Goal: Task Accomplishment & Management: Manage account settings

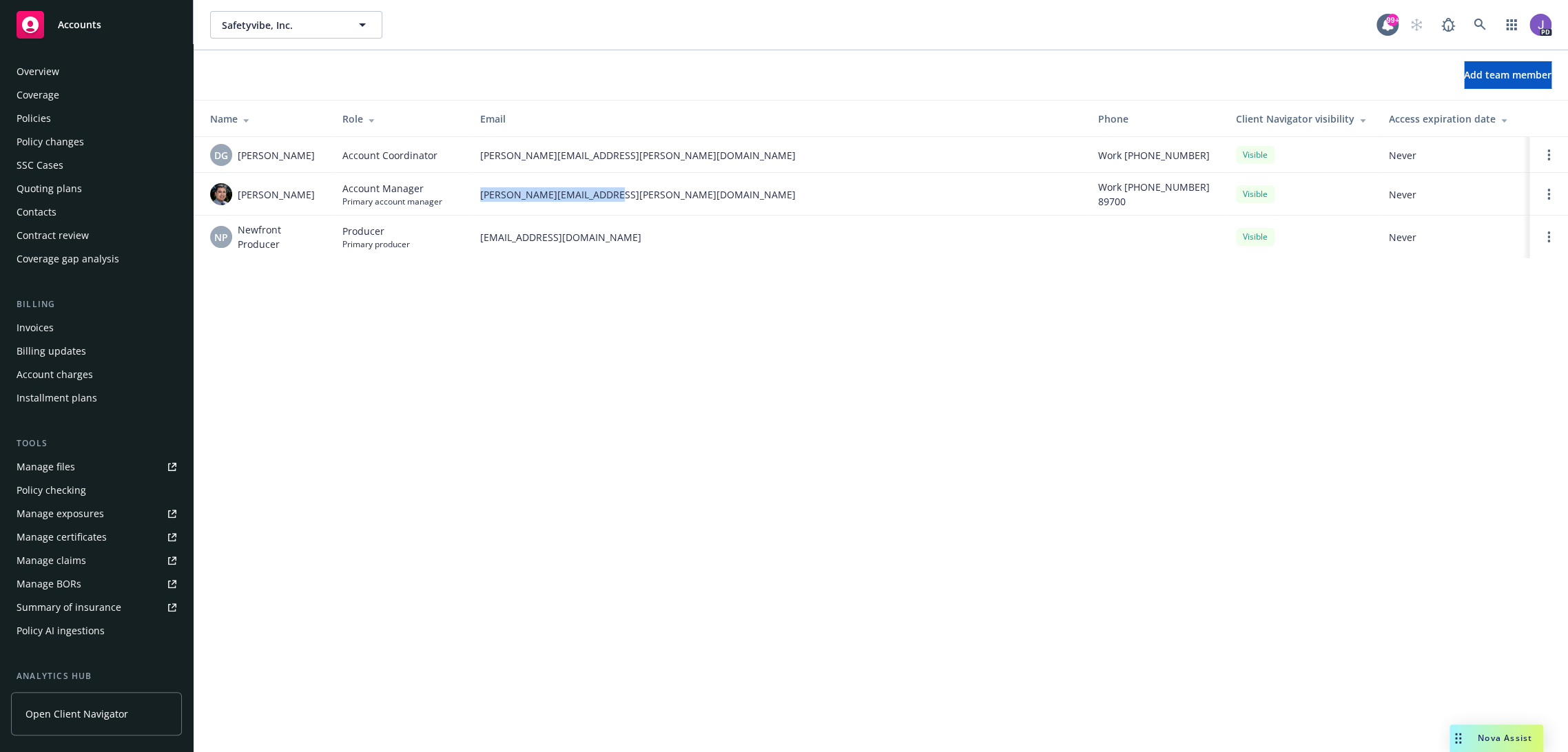
scroll to position [191, 0]
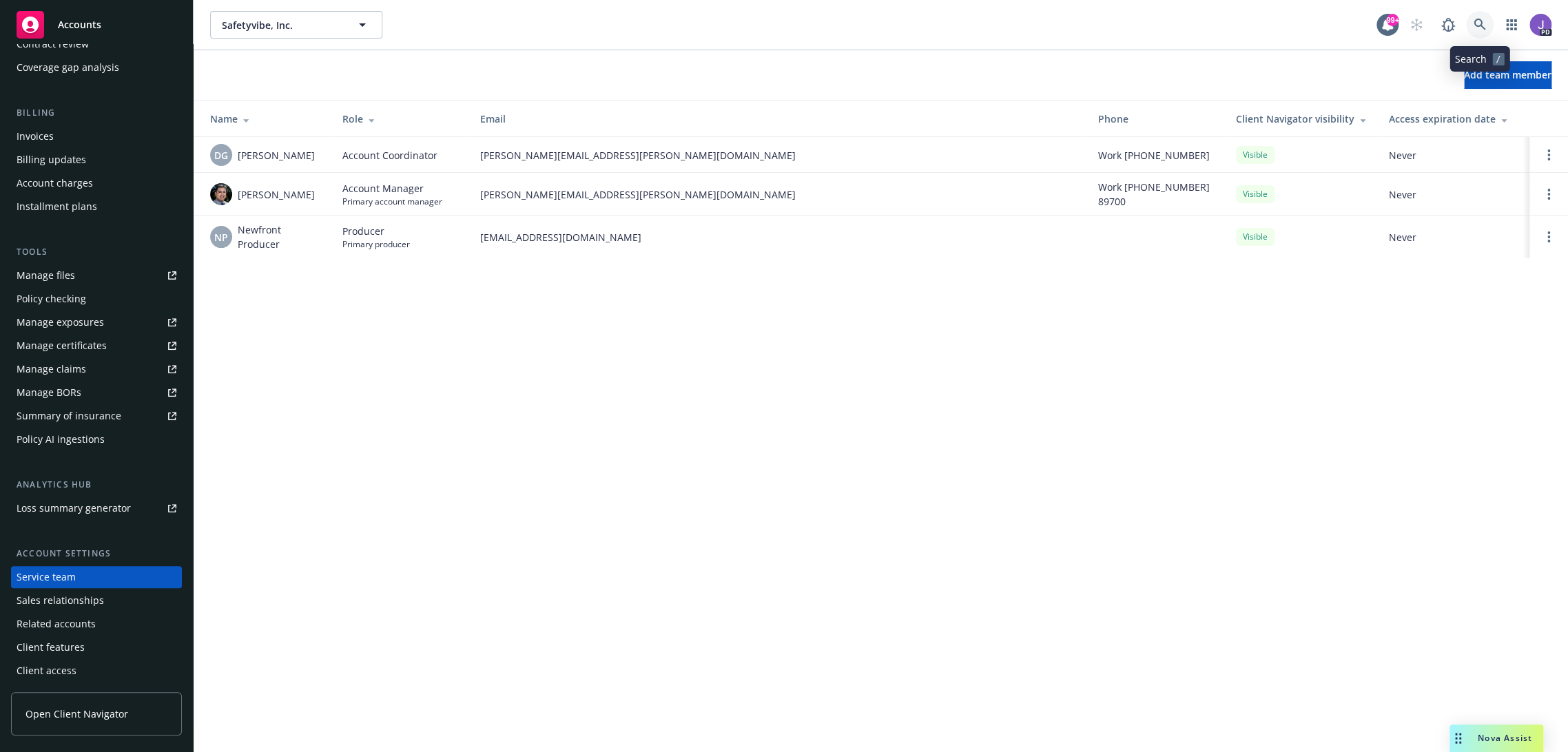
click at [1483, 18] on icon at bounding box center [1480, 24] width 12 height 12
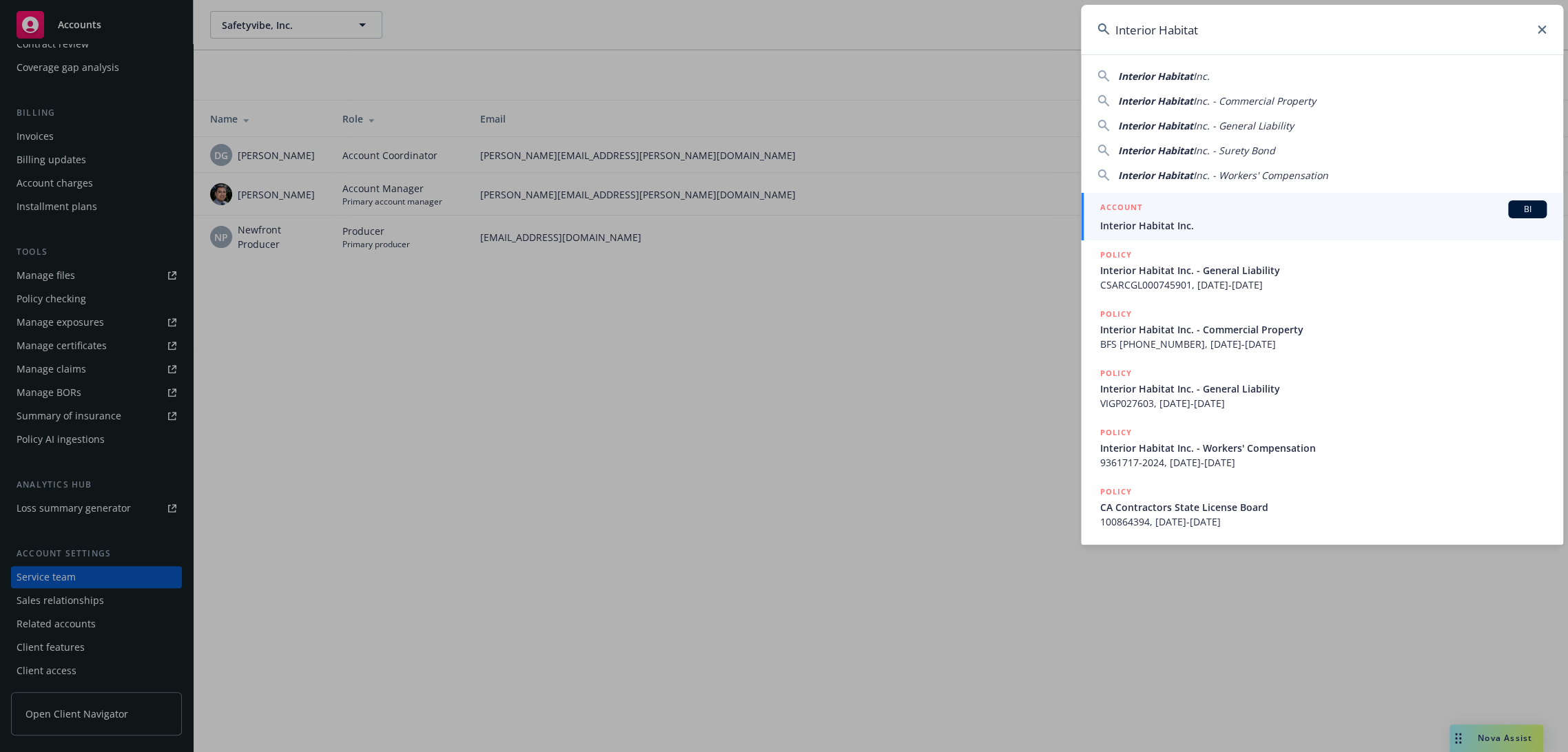
type input "Interior Habitat"
click at [1183, 226] on span "Interior Habitat Inc." at bounding box center [1323, 226] width 446 height 15
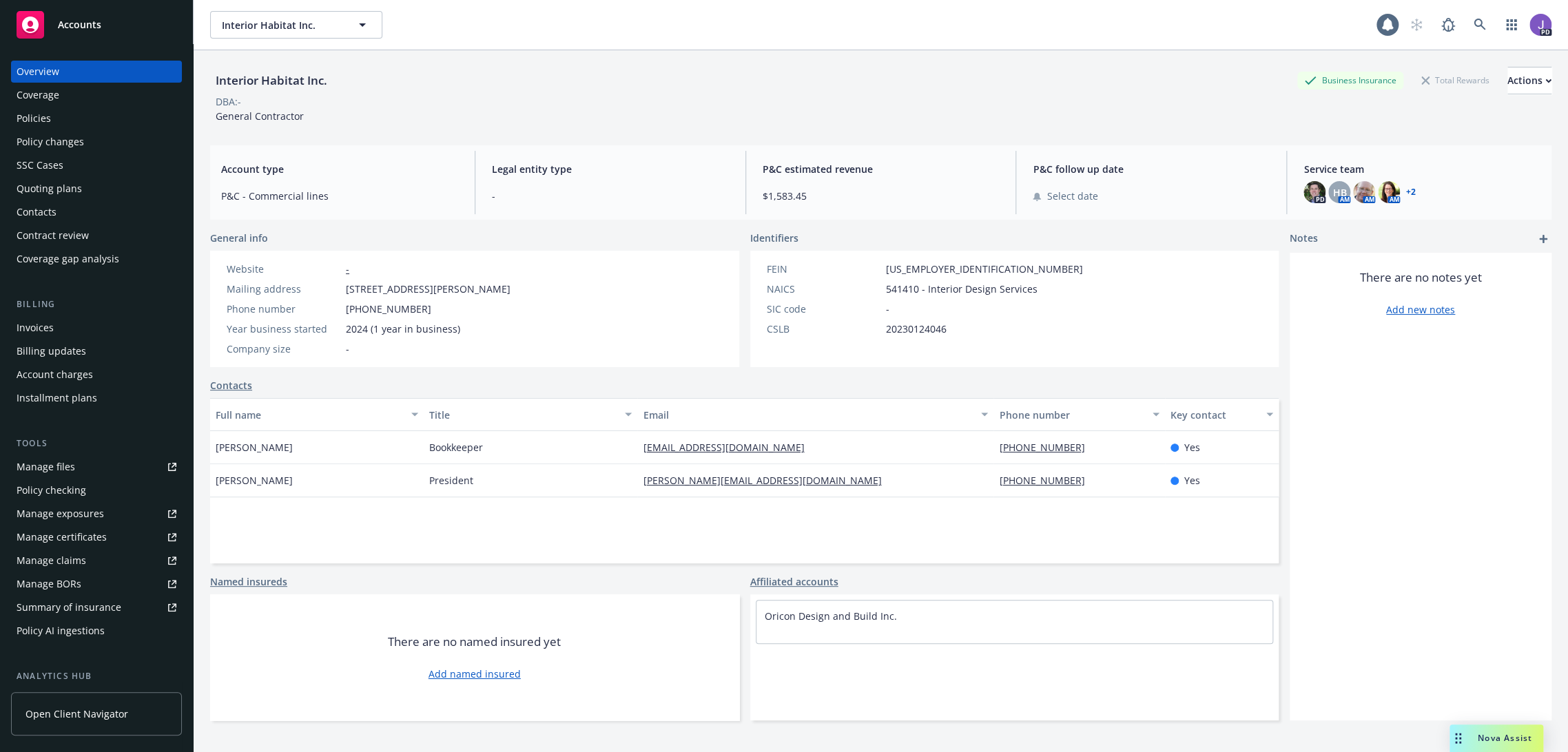
click at [524, 144] on div "Interior Habitat Inc. Business Insurance Total Rewards Actions DBA: - General C…" at bounding box center [881, 418] width 1342 height 736
click at [84, 120] on div "Policies" at bounding box center [96, 118] width 160 height 22
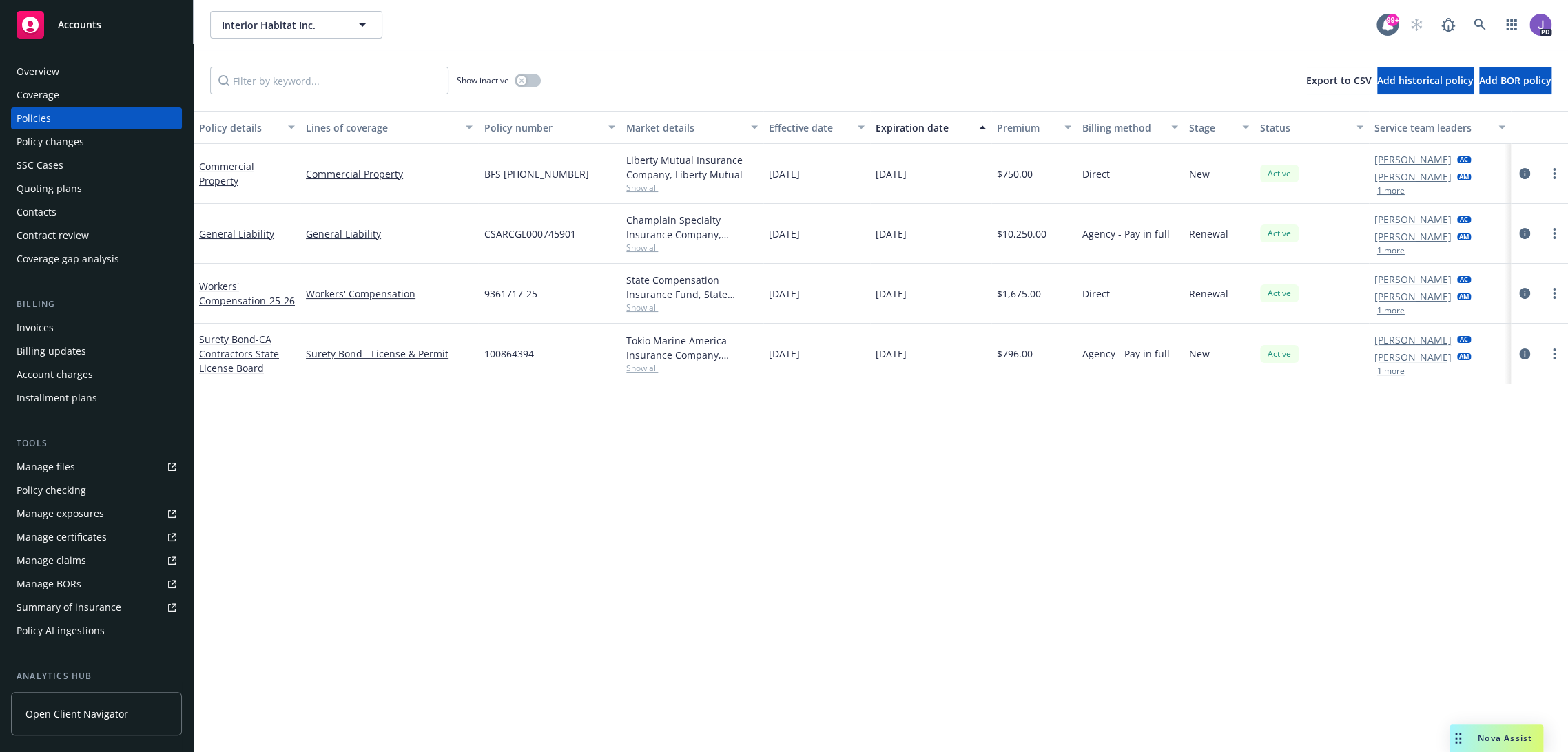
click at [69, 185] on div "Quoting plans" at bounding box center [50, 188] width 66 height 22
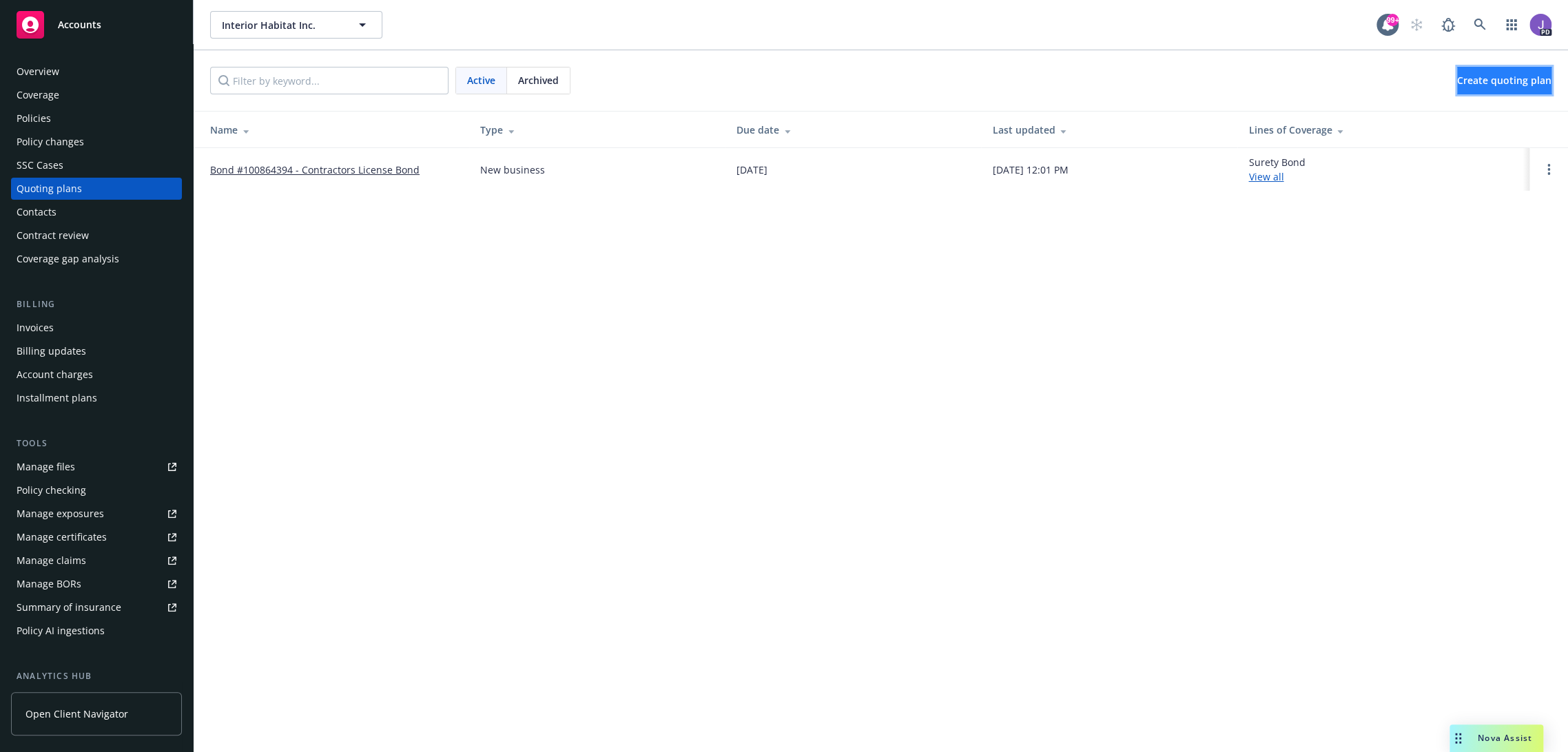
click at [1515, 74] on span "Create quoting plan" at bounding box center [1504, 80] width 94 height 13
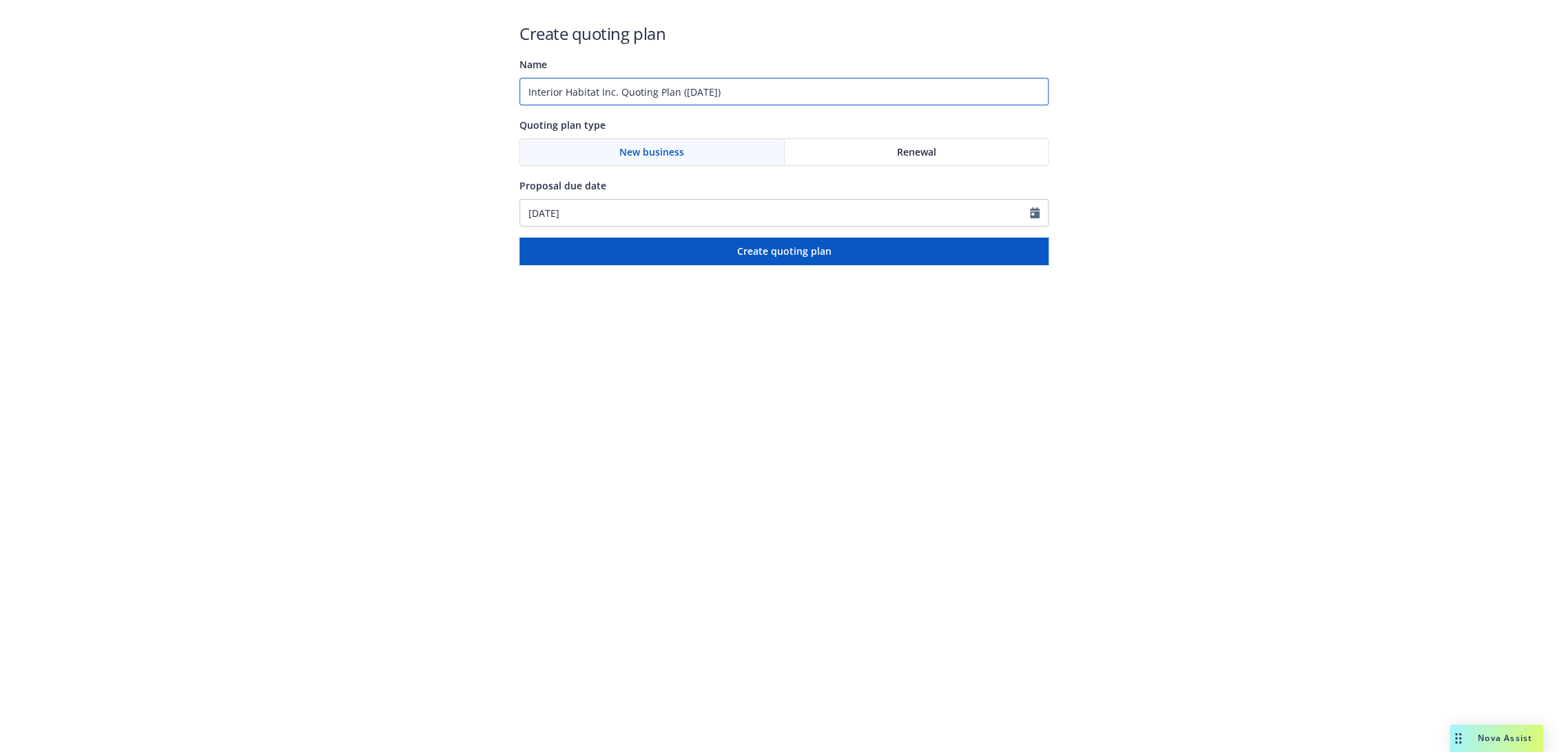
click at [698, 91] on input "Interior Habitat Inc. Quoting Plan (2025-10-13)" at bounding box center [784, 92] width 529 height 28
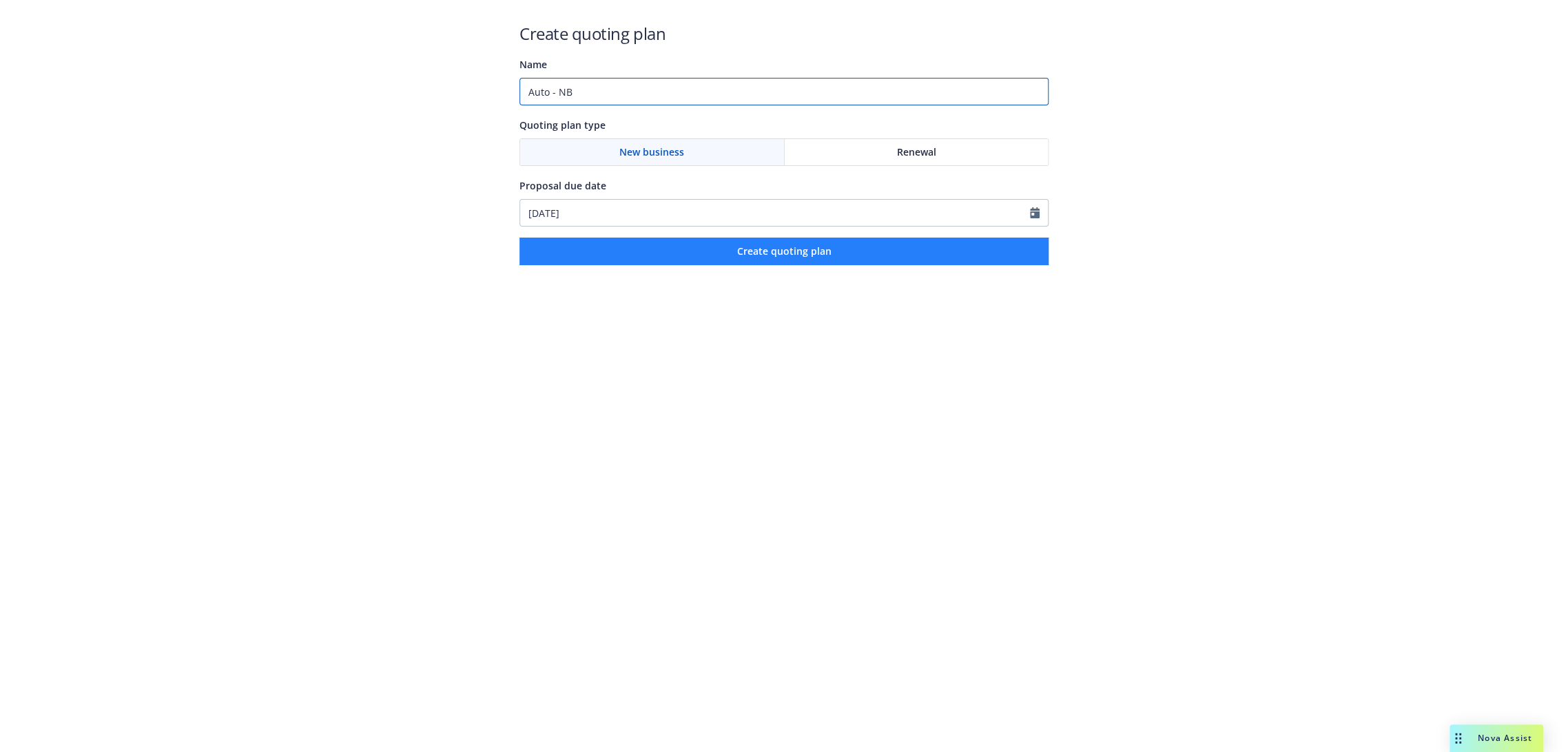
type input "Auto - NB"
click at [758, 254] on span "Create quoting plan" at bounding box center [784, 251] width 94 height 13
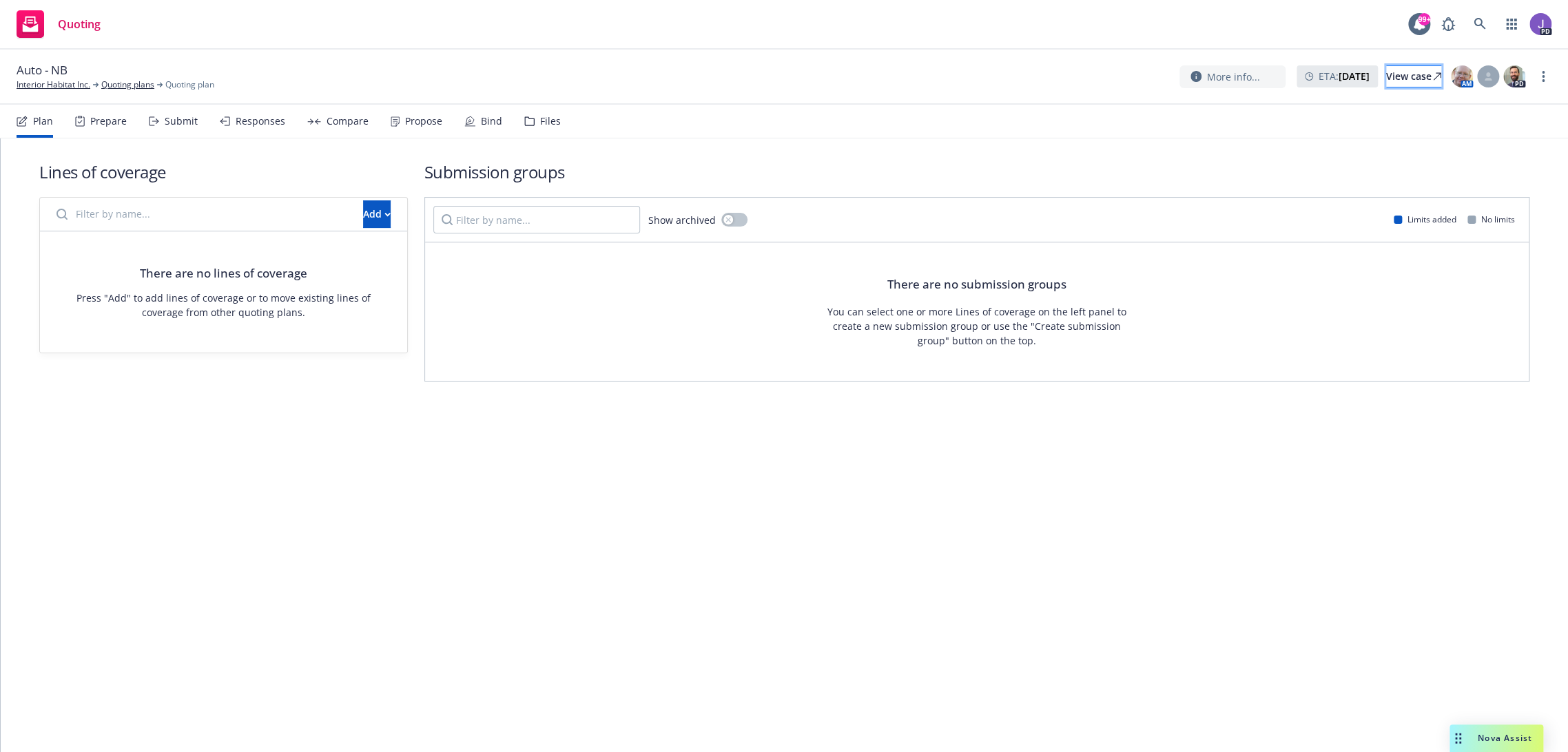
click at [1386, 76] on div "View case" at bounding box center [1413, 77] width 55 height 20
click at [45, 83] on link "Interior Habitat Inc." at bounding box center [53, 85] width 74 height 12
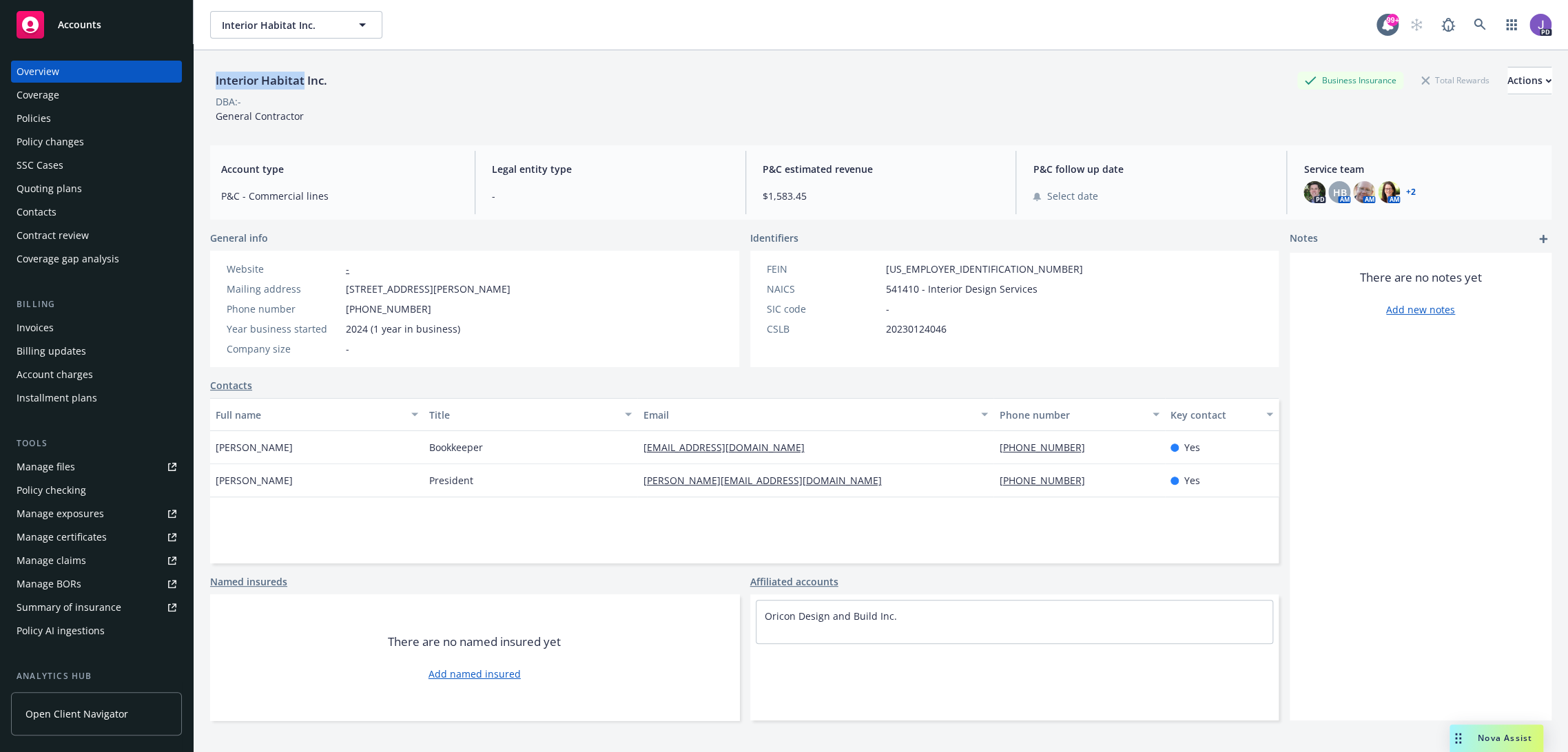
drag, startPoint x: 213, startPoint y: 76, endPoint x: 303, endPoint y: 80, distance: 90.1
click at [303, 80] on div "Interior Habitat Inc." at bounding box center [272, 80] width 123 height 18
copy div "Interior Habitat"
click at [1466, 15] on link at bounding box center [1480, 25] width 28 height 28
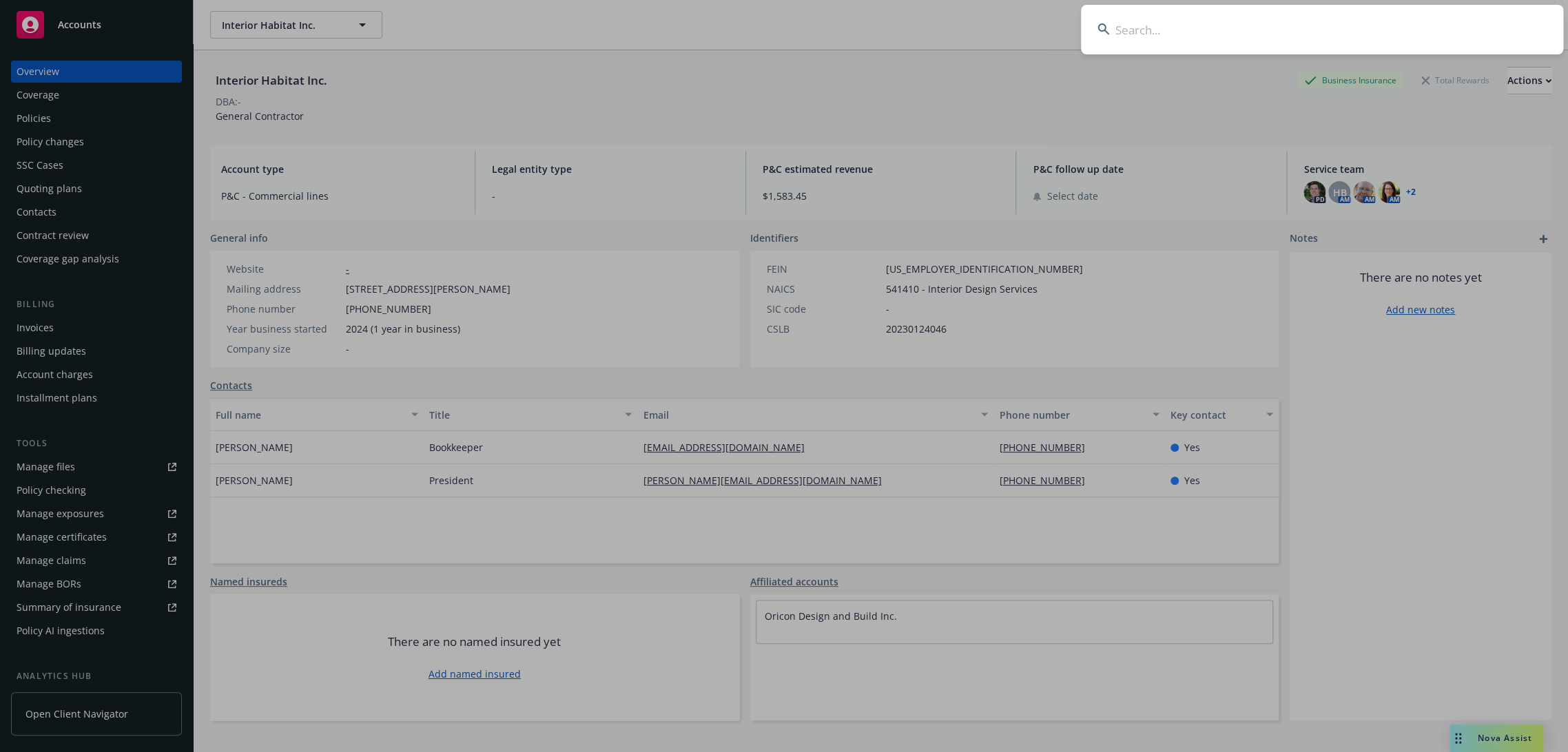
type input "SQUARETWO"
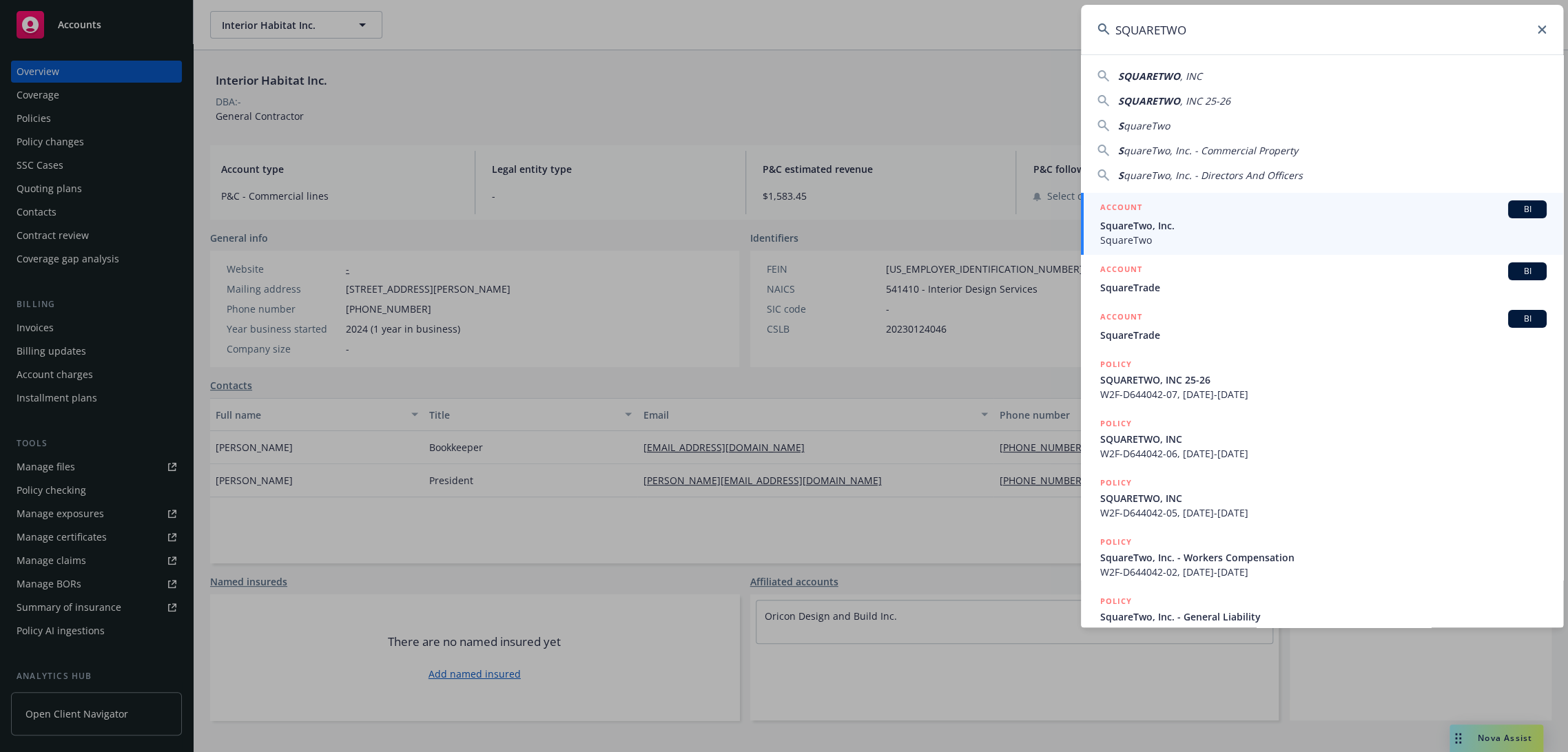
click at [1173, 243] on span "SquareTwo" at bounding box center [1323, 240] width 446 height 15
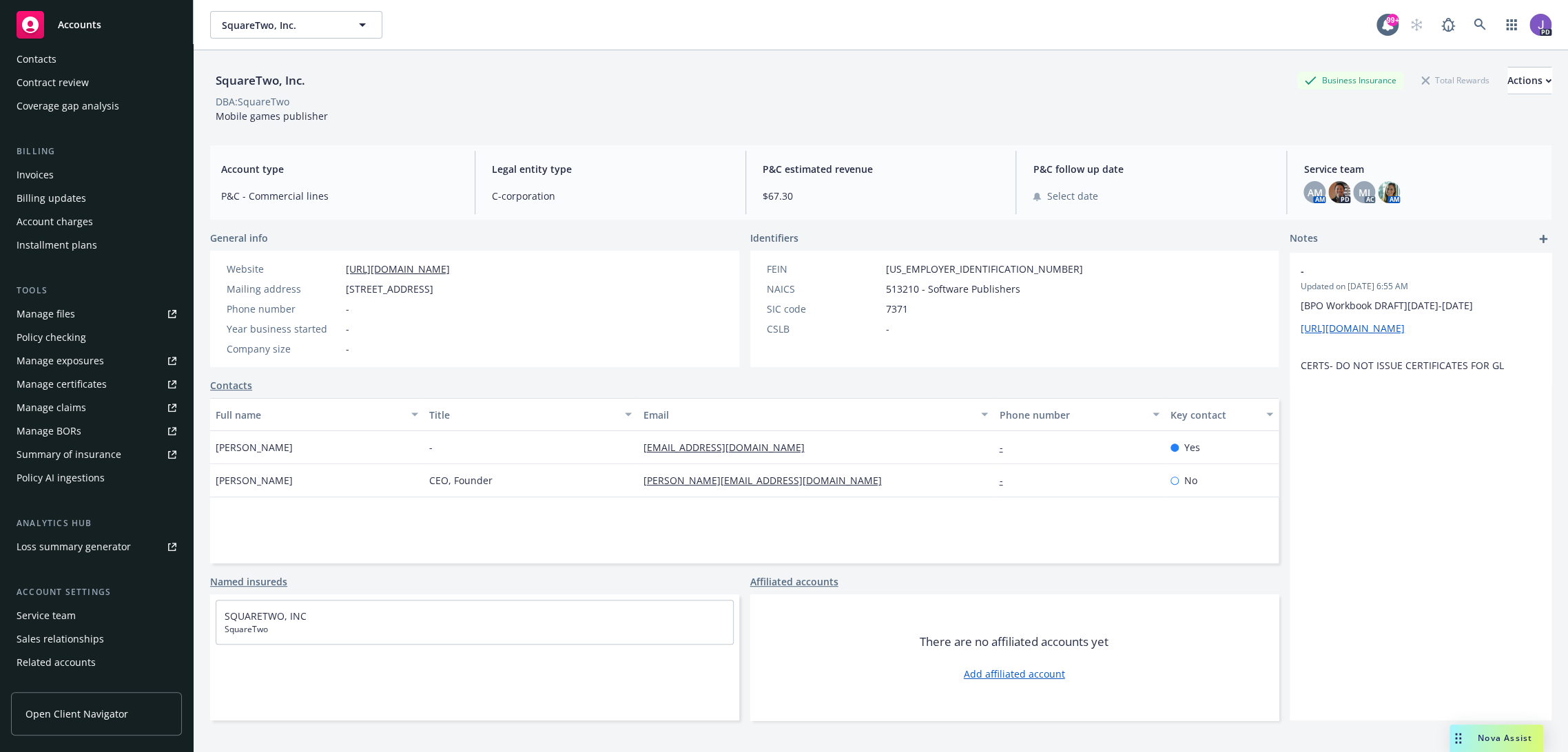
scroll to position [191, 0]
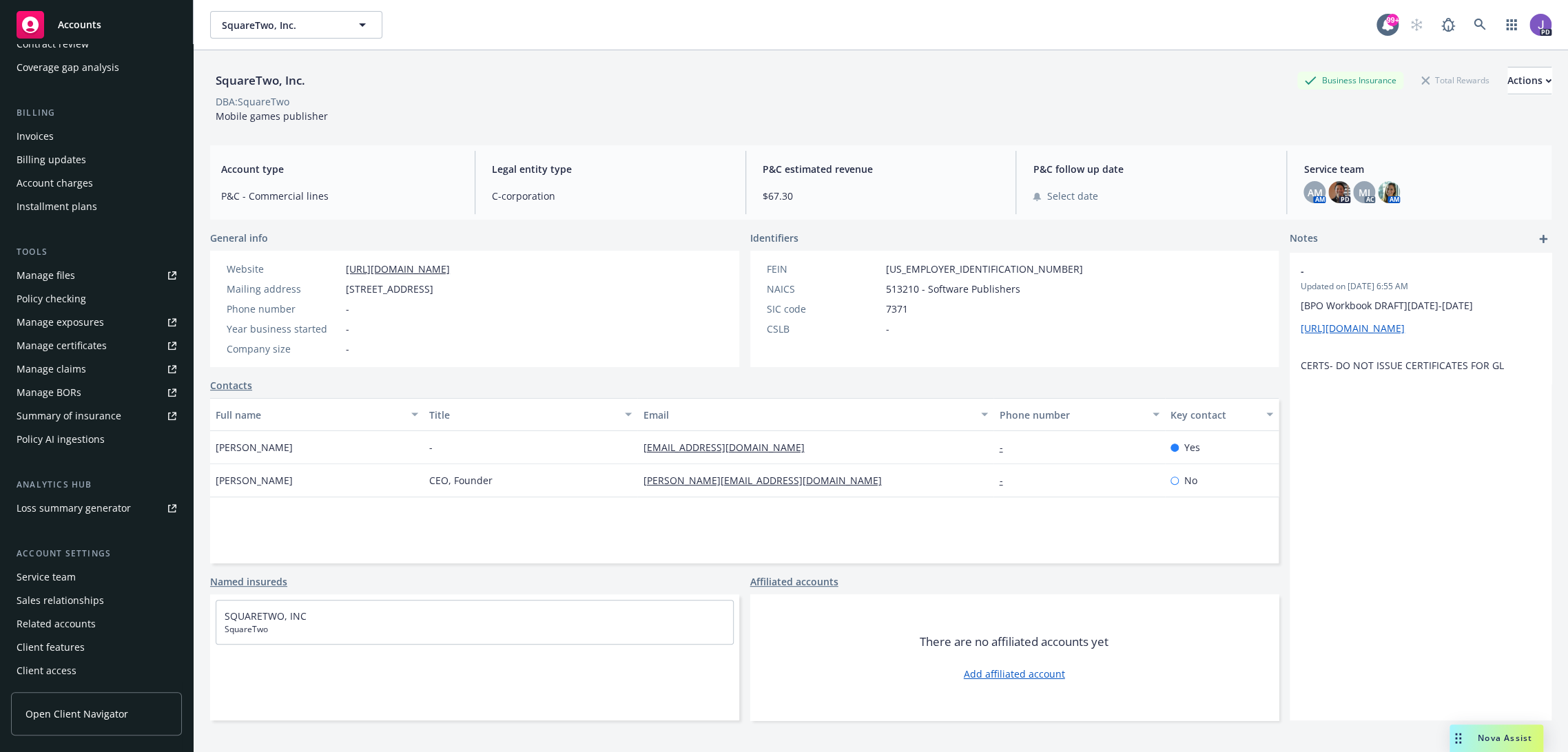
click at [58, 580] on div "Service team" at bounding box center [46, 577] width 59 height 22
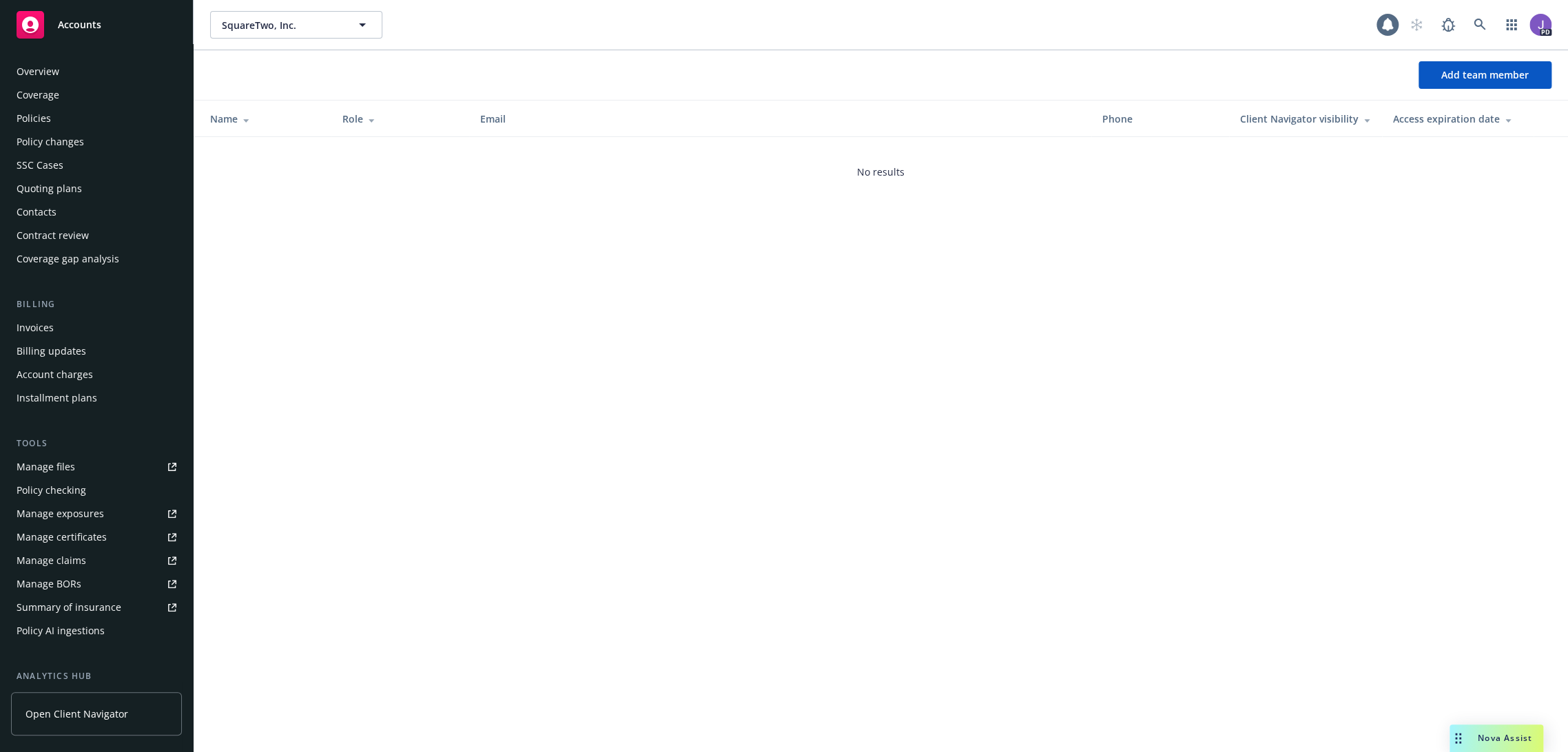
scroll to position [191, 0]
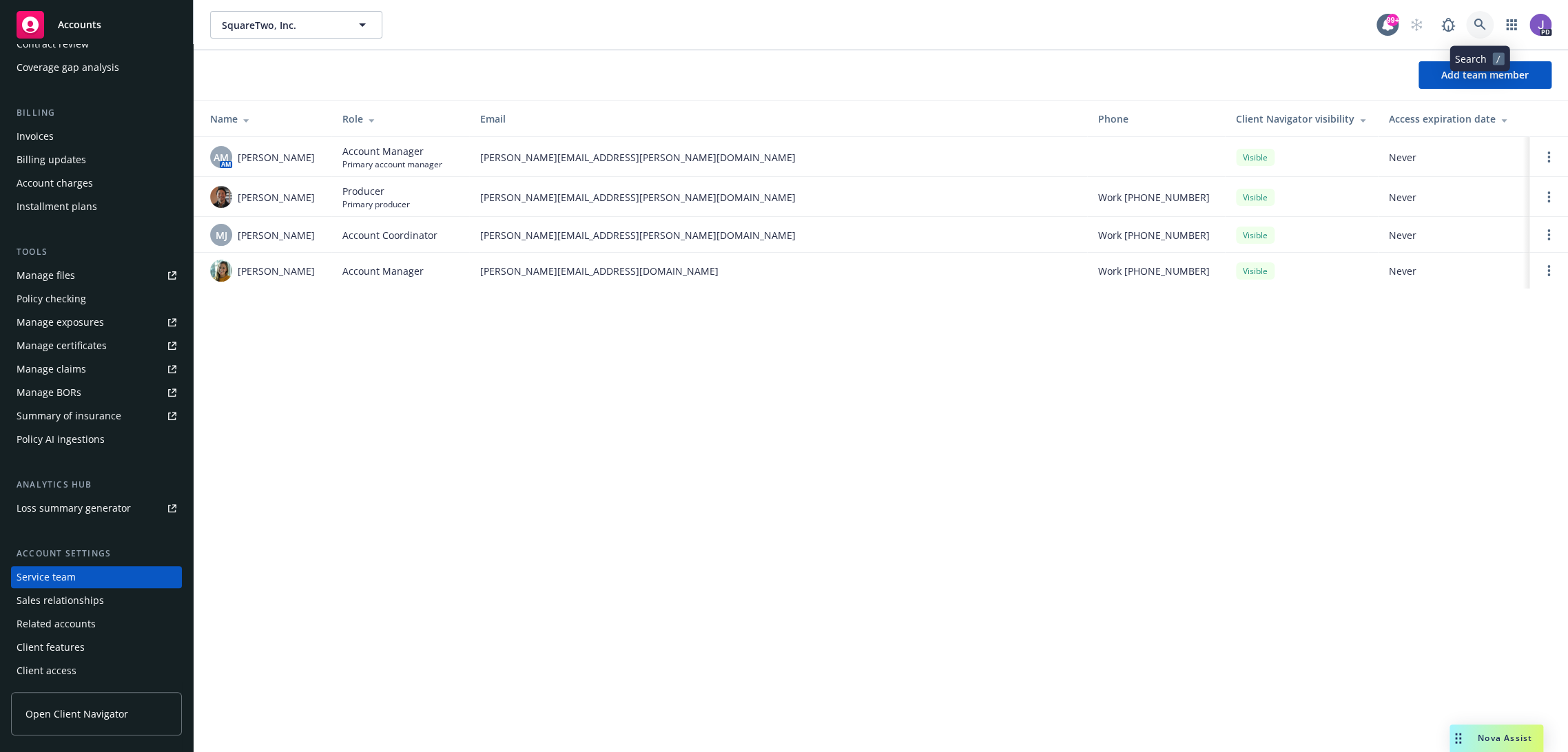
click at [1479, 12] on link at bounding box center [1480, 25] width 28 height 28
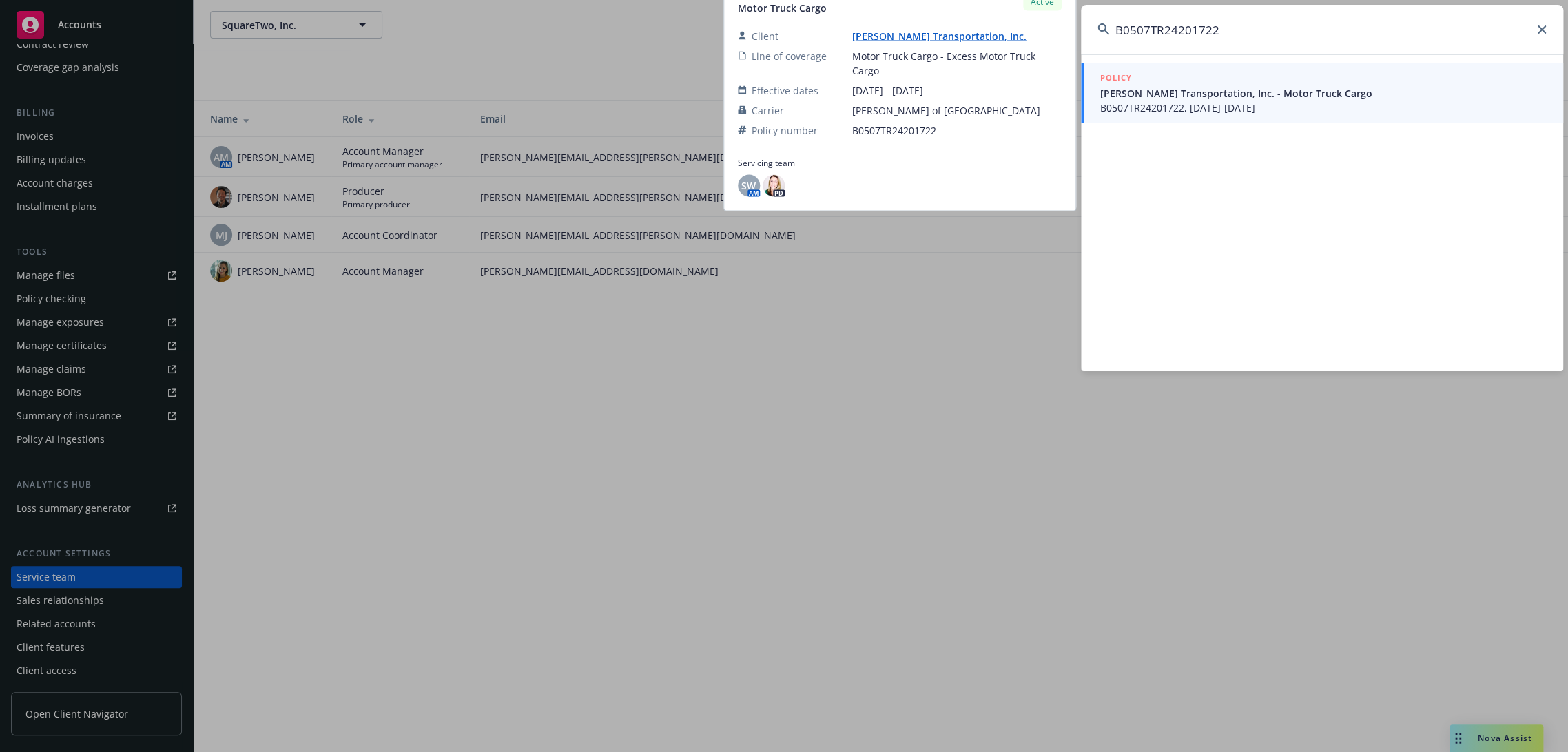
type input "B0507TR24201722"
click at [1177, 98] on span "Salazar Transportation, Inc. - Motor Truck Cargo" at bounding box center [1323, 93] width 446 height 15
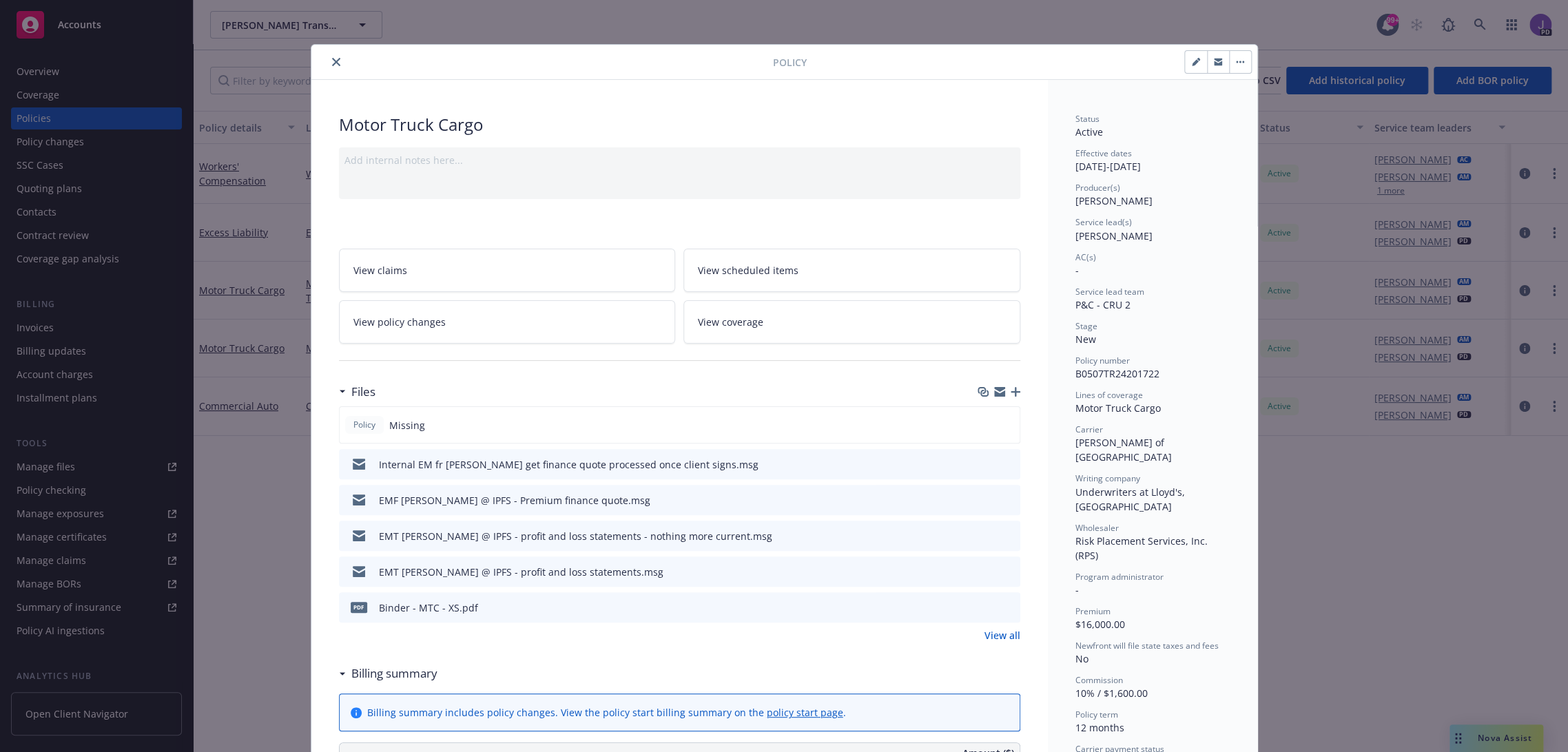
click at [332, 61] on icon "close" at bounding box center [336, 61] width 8 height 8
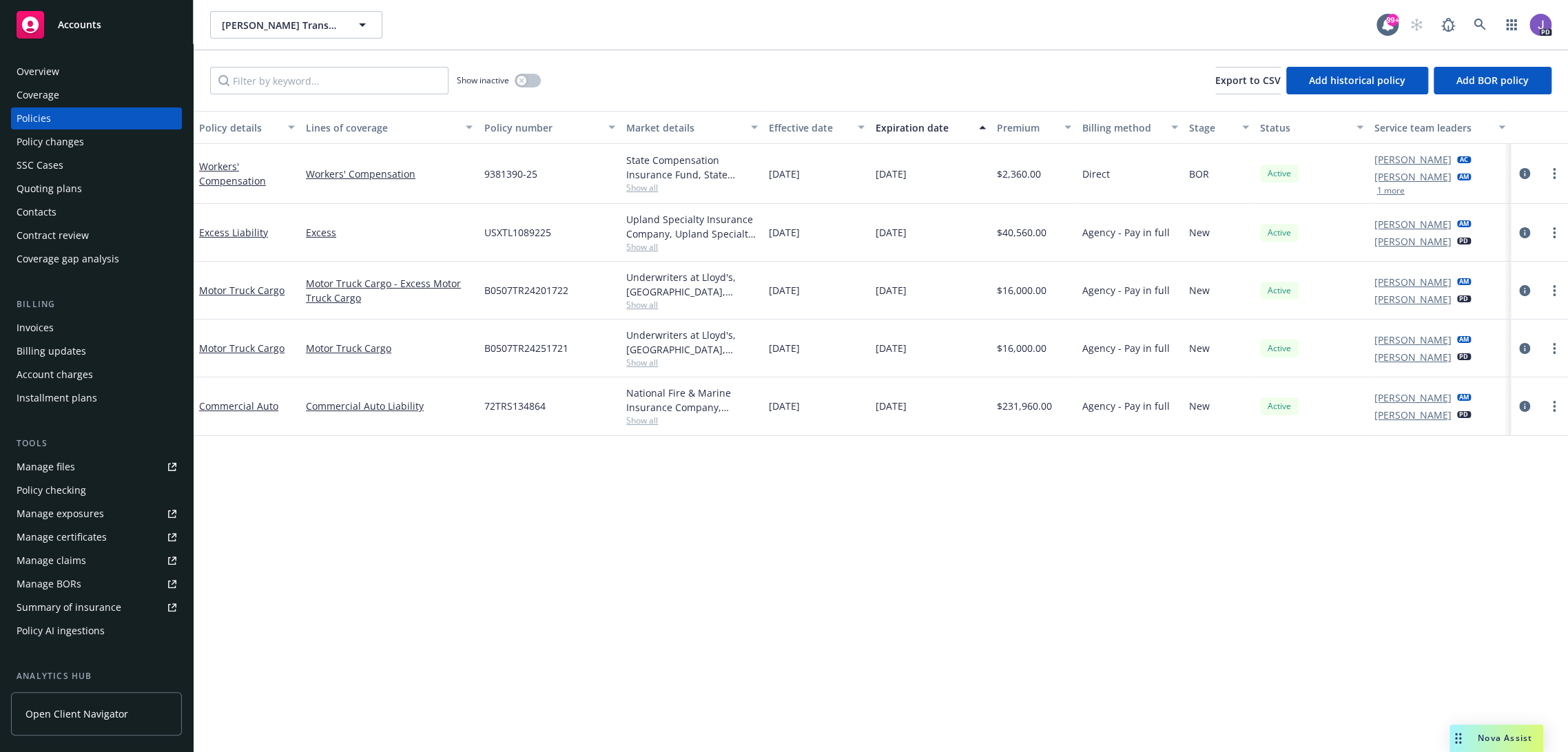
click at [648, 58] on div "Show inactive Export to CSV Add historical policy Add BOR policy" at bounding box center [881, 80] width 1374 height 61
click at [1474, 28] on icon at bounding box center [1480, 24] width 12 height 12
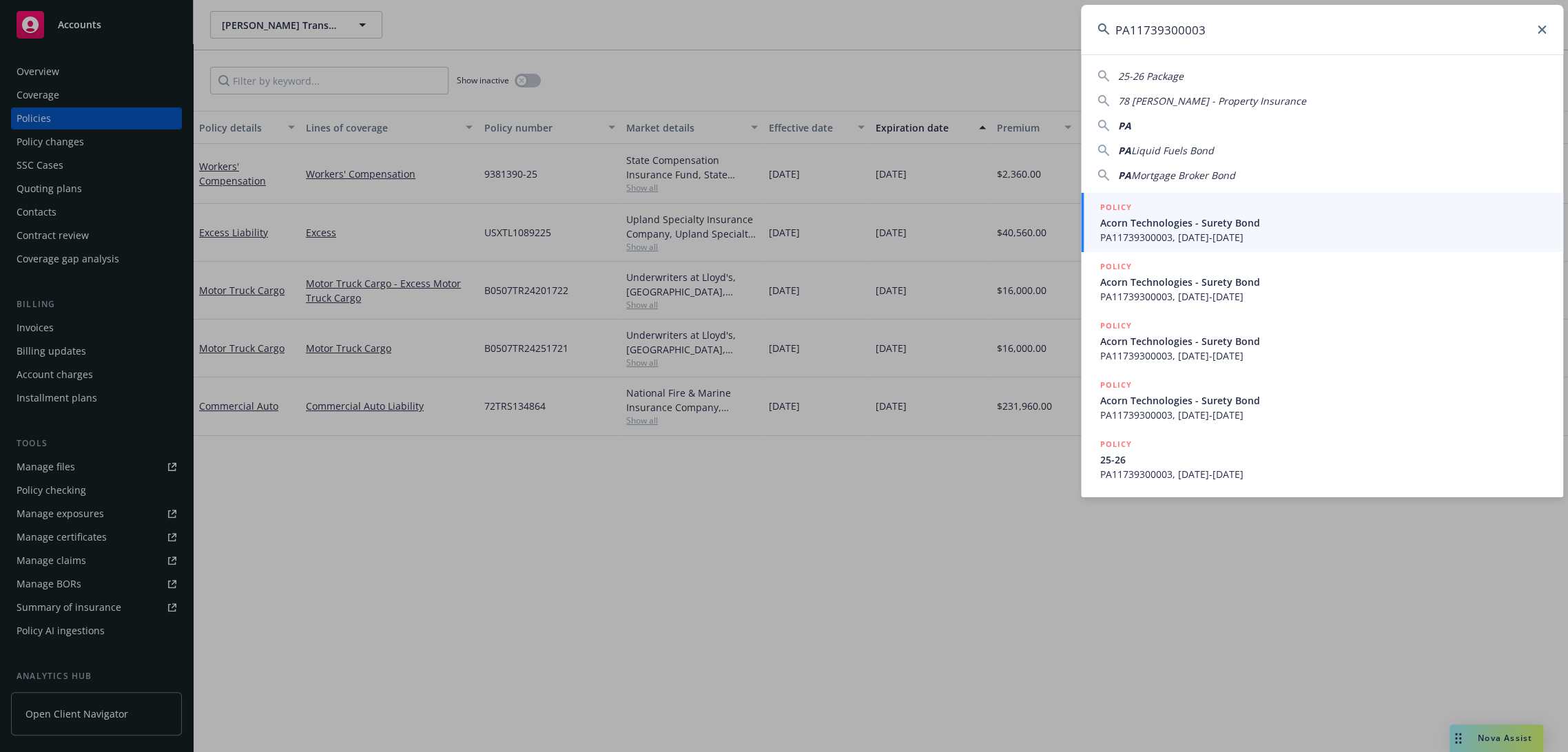
click at [1158, 226] on span "Acorn Technologies - Surety Bond" at bounding box center [1323, 223] width 446 height 15
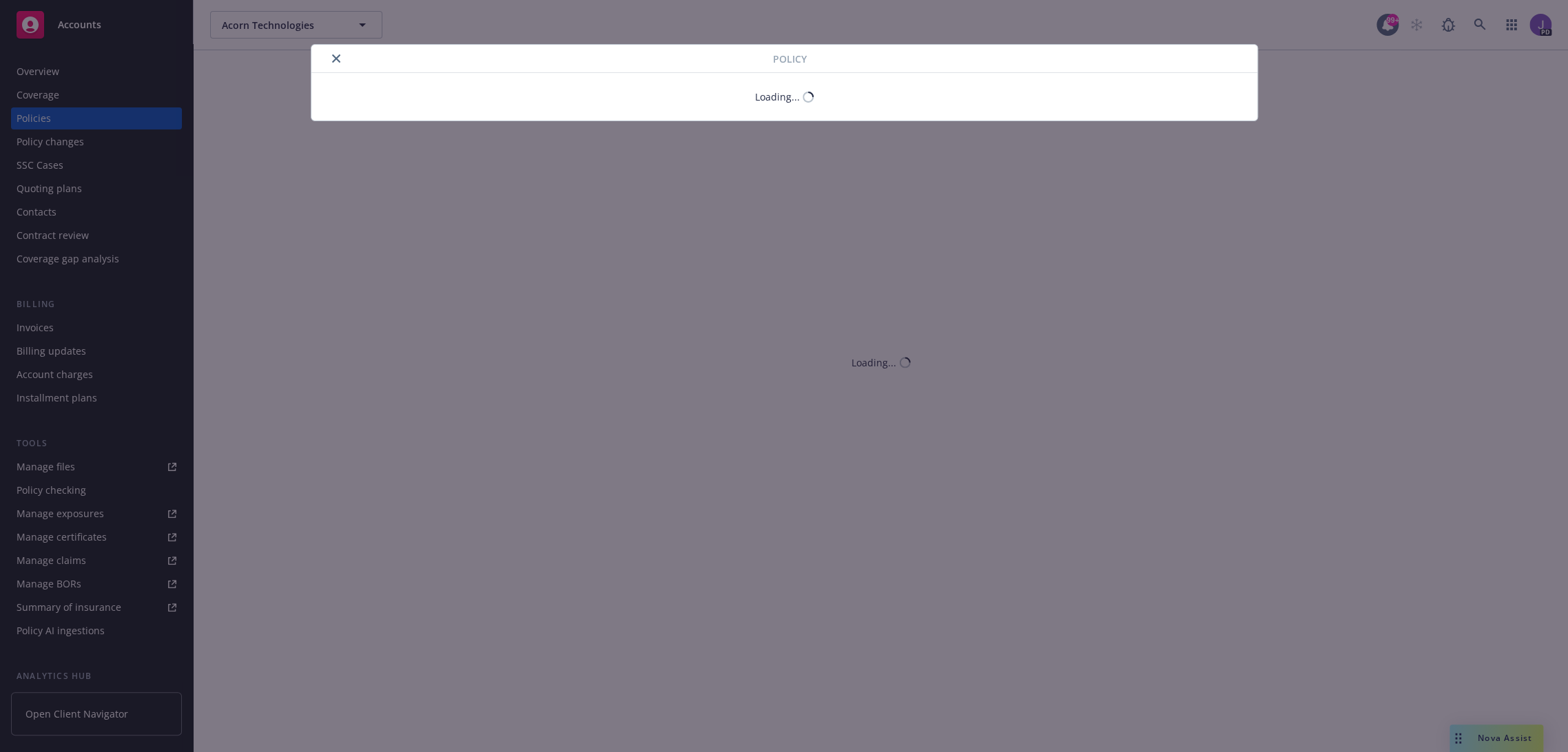
click at [332, 59] on icon "close" at bounding box center [336, 58] width 8 height 8
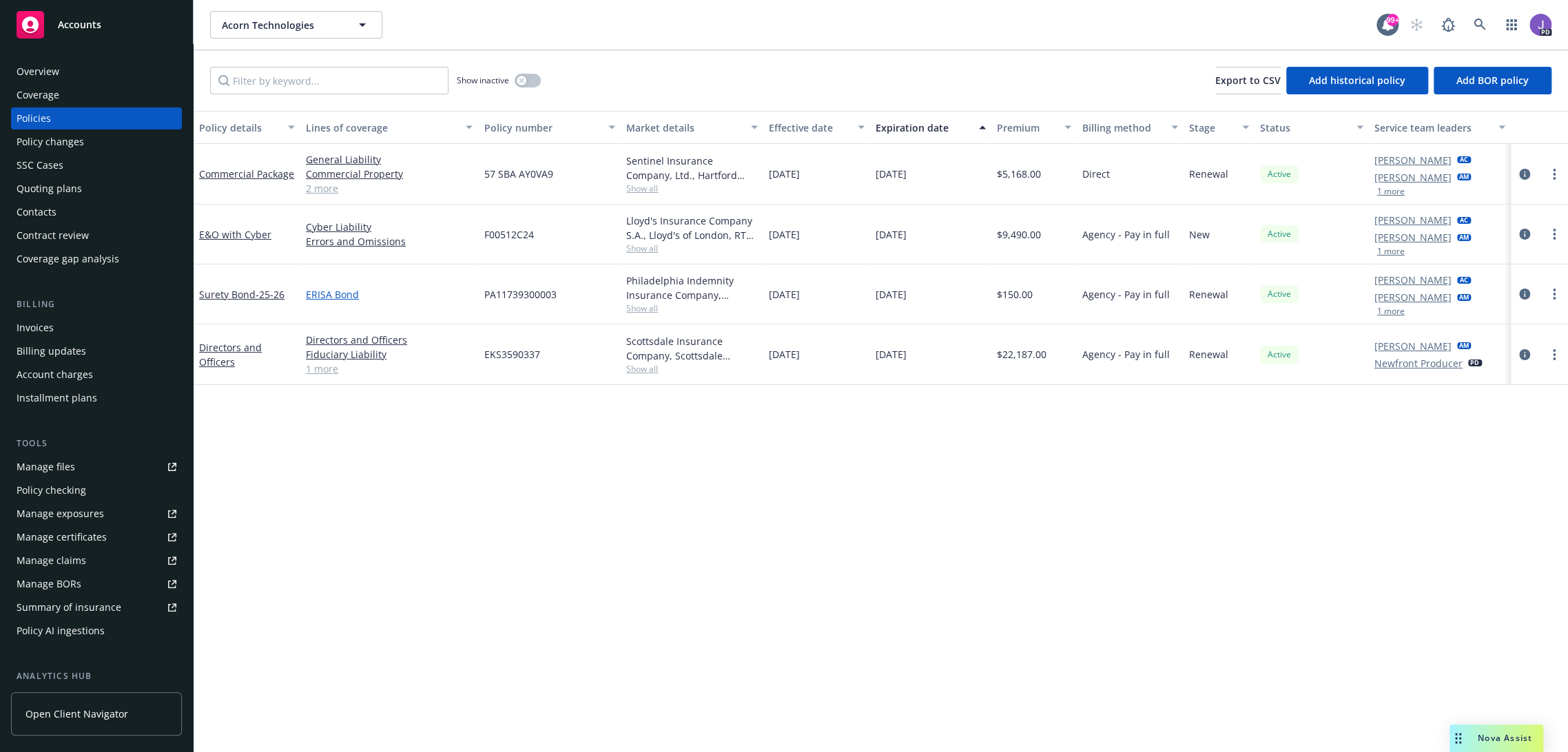
click at [414, 299] on link "ERISA Bond" at bounding box center [389, 294] width 167 height 15
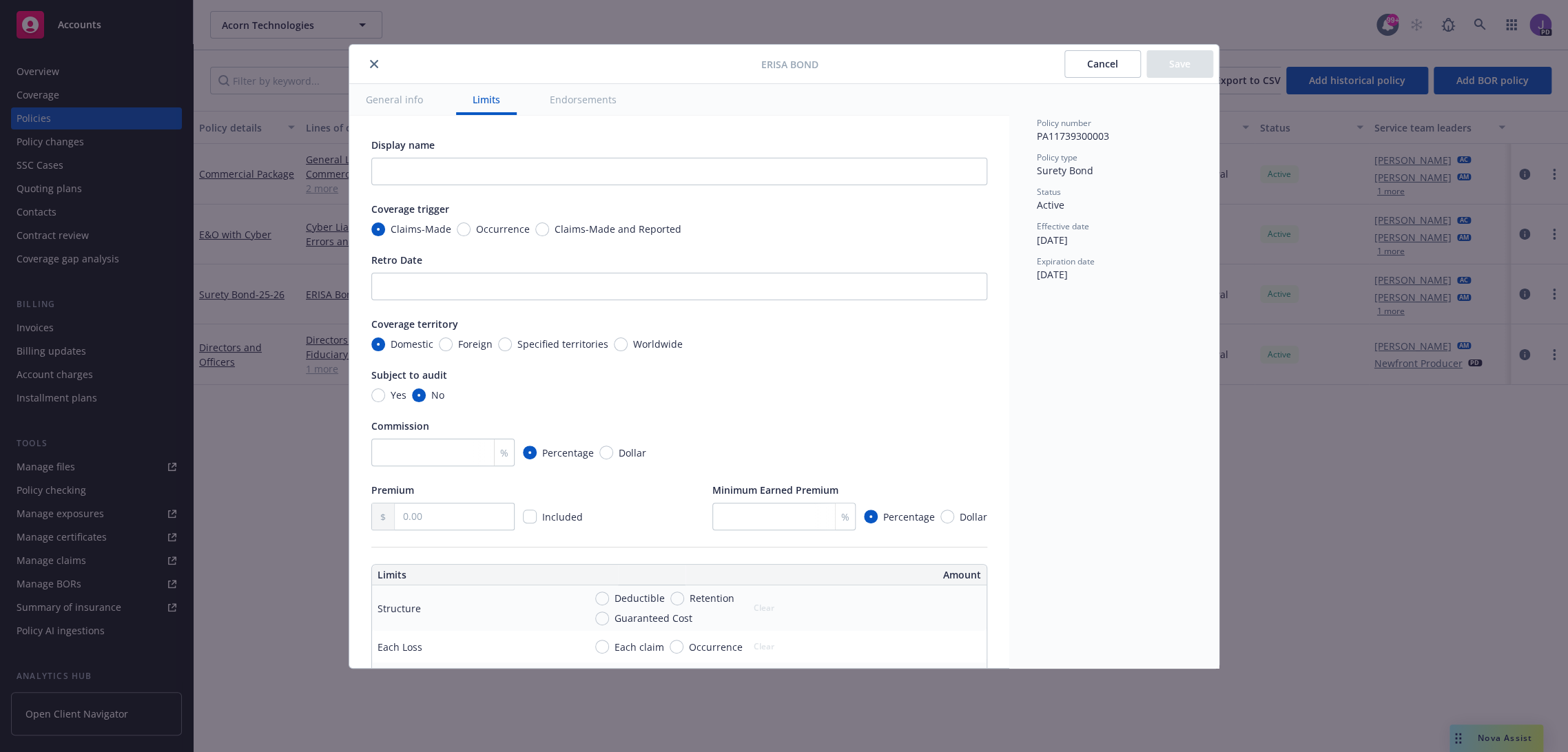
click at [372, 63] on icon "close" at bounding box center [374, 64] width 8 height 8
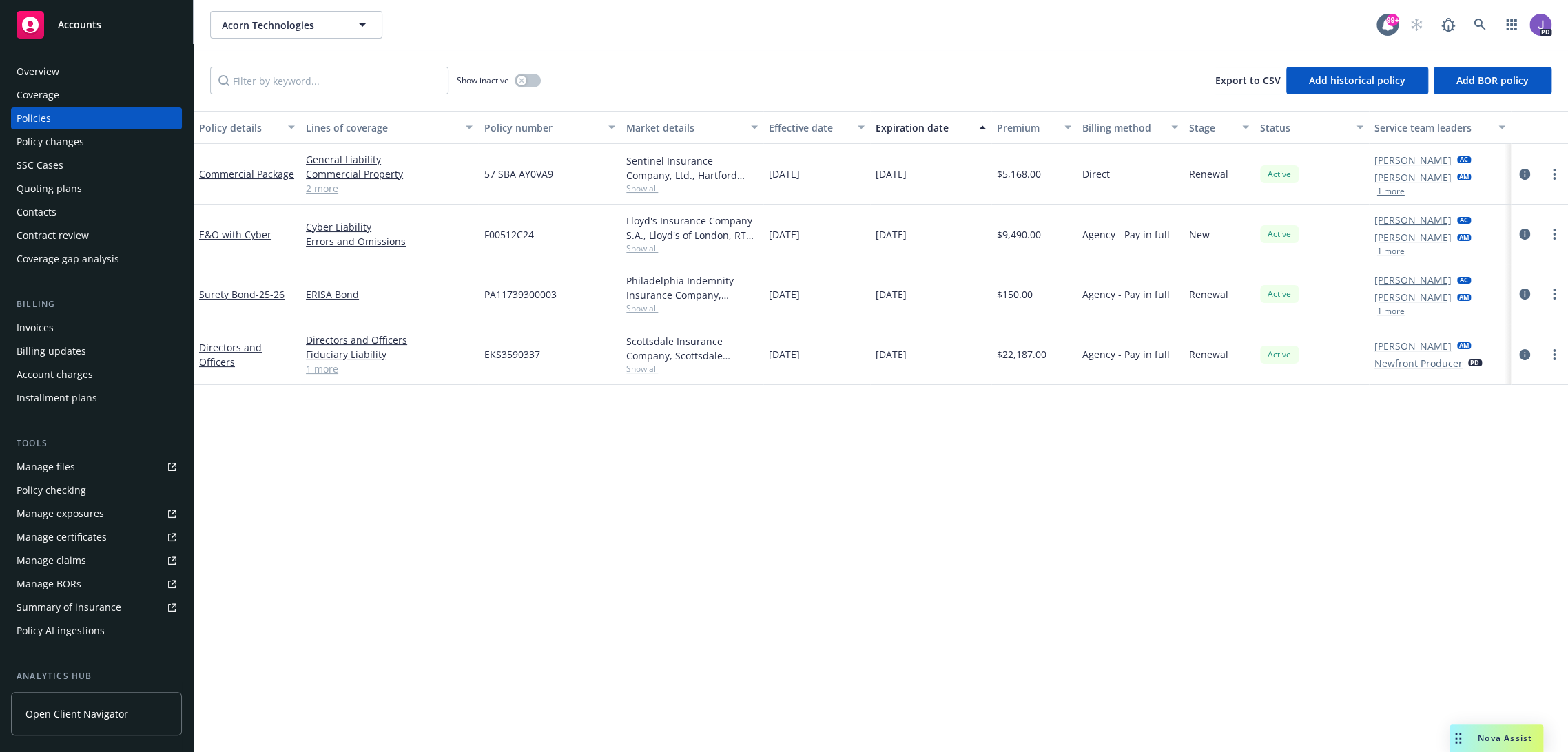
click at [71, 190] on div "Quoting plans" at bounding box center [50, 188] width 66 height 22
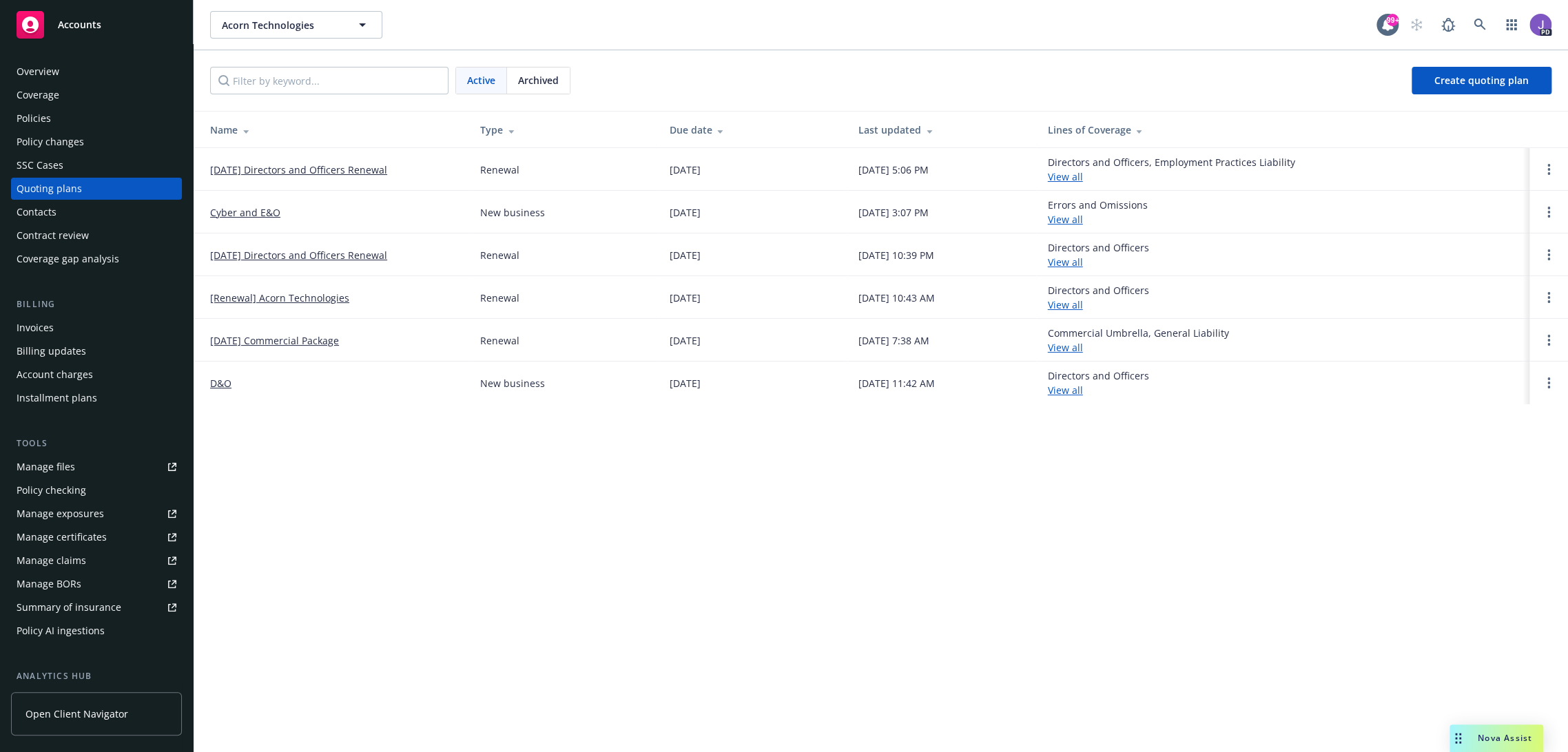
click at [527, 91] on div "Archived" at bounding box center [538, 80] width 63 height 26
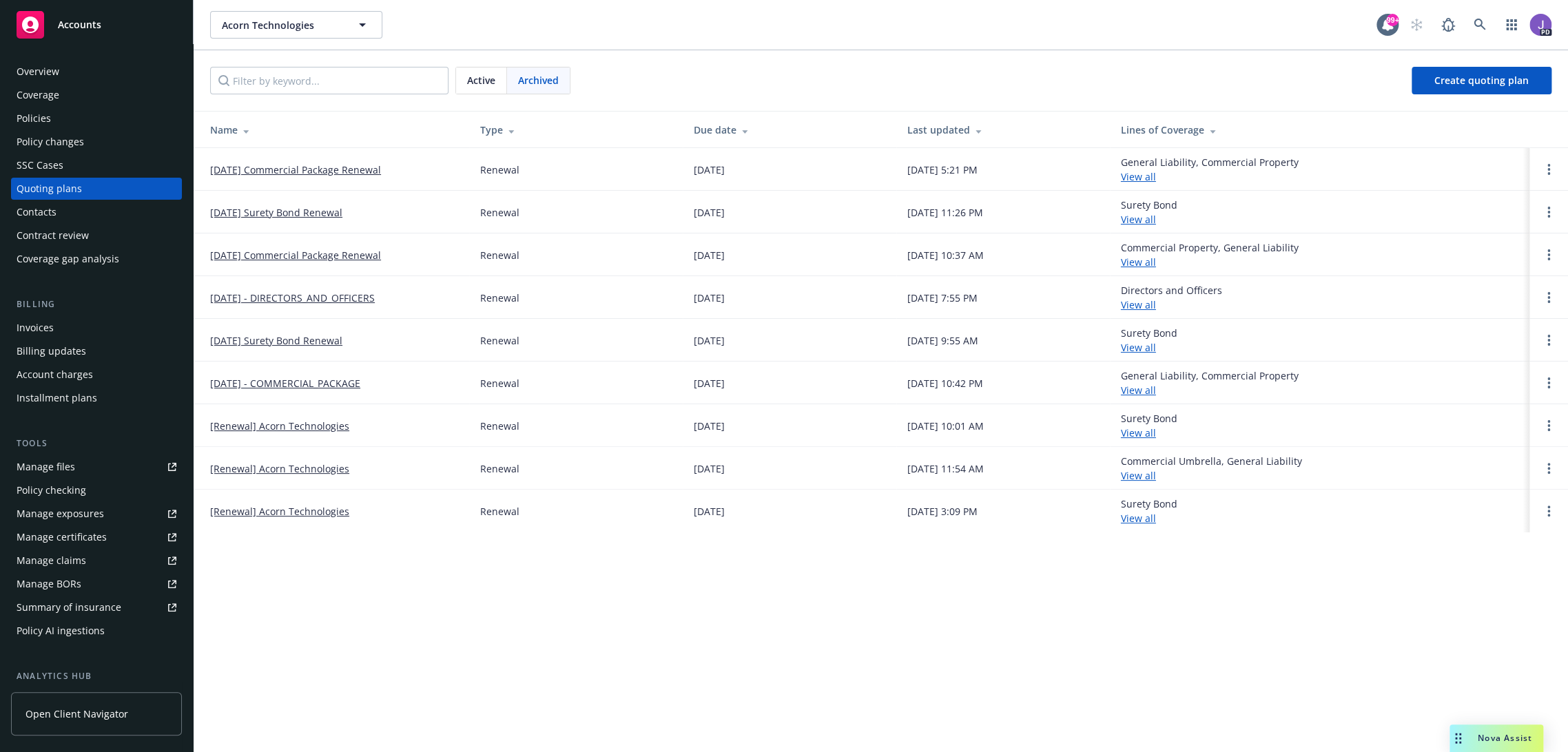
click at [317, 208] on link "[DATE] Surety Bond Renewal" at bounding box center [276, 212] width 132 height 15
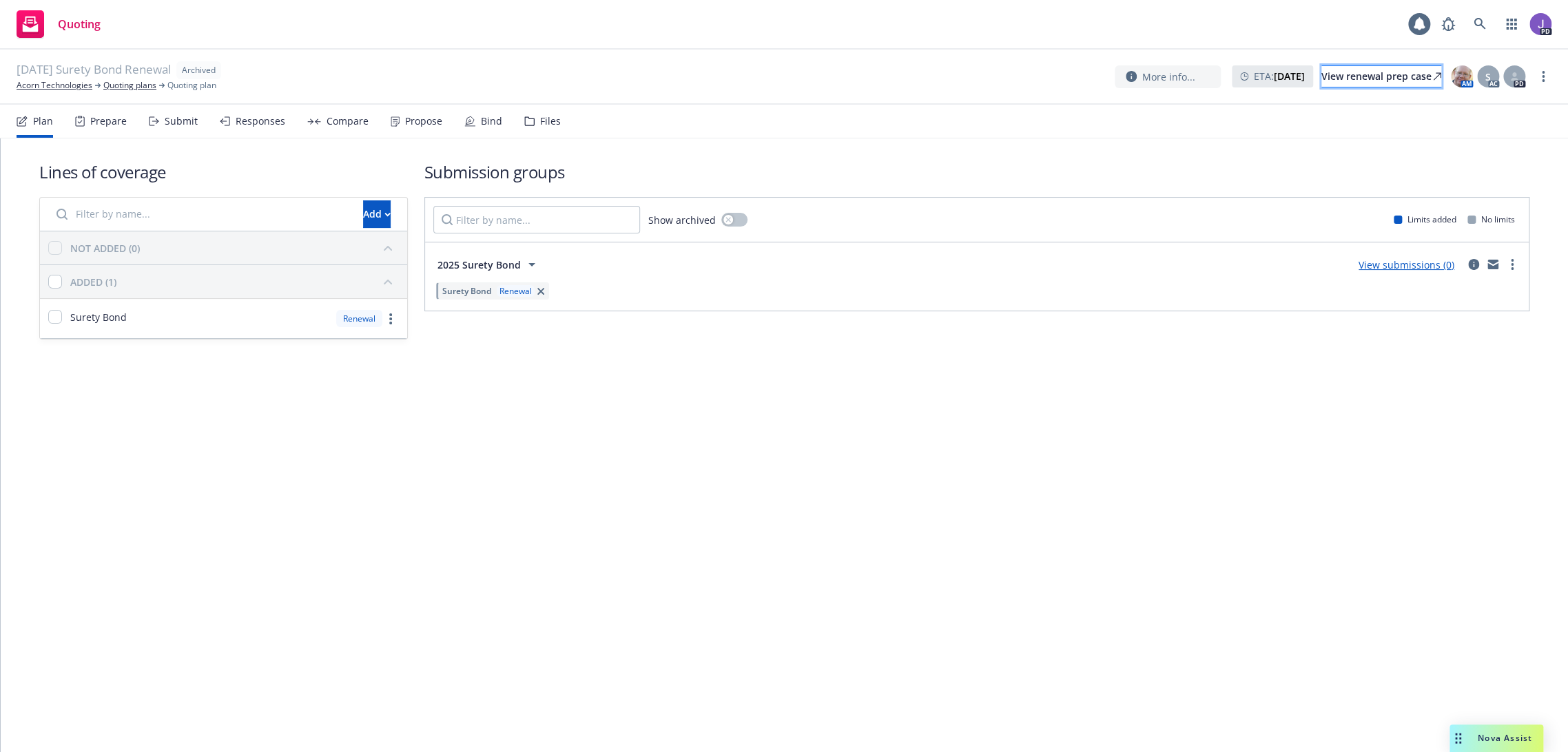
click at [1345, 73] on div "View renewal prep case" at bounding box center [1381, 77] width 120 height 20
